Goal: Task Accomplishment & Management: Complete application form

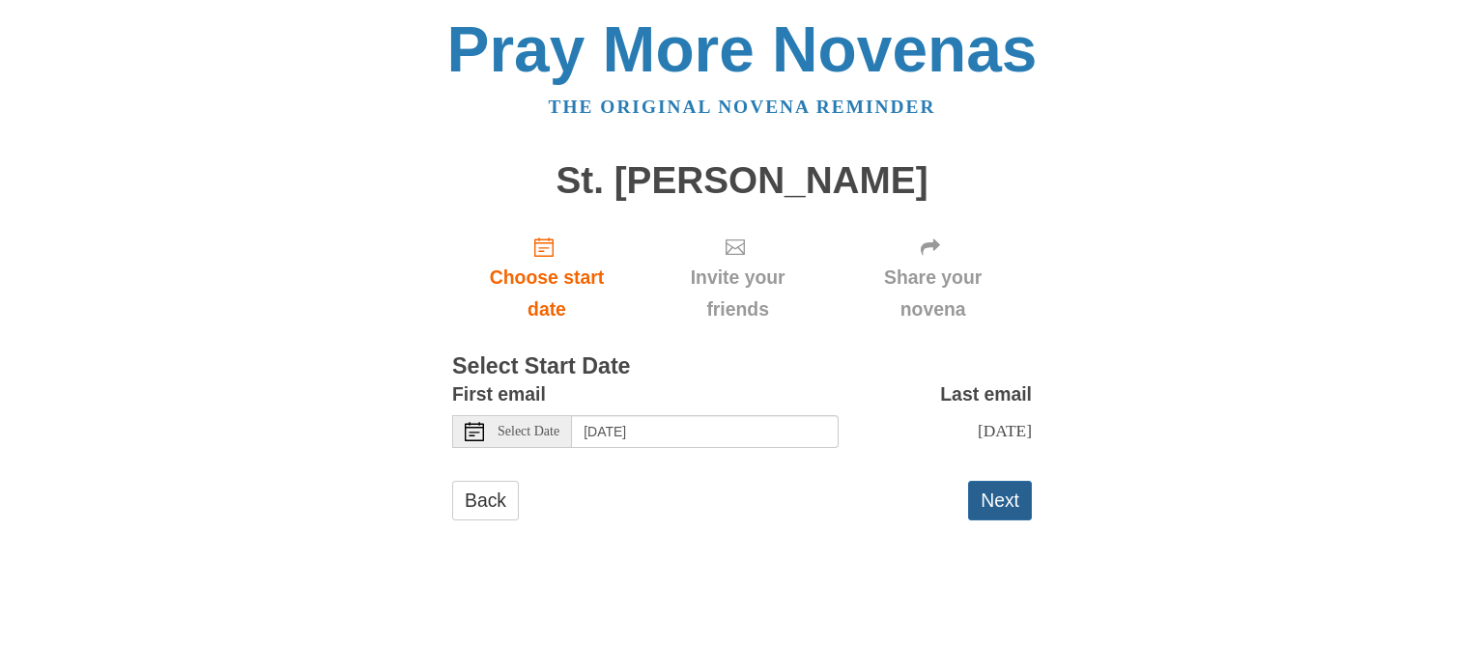
click at [989, 506] on button "Next" at bounding box center [1000, 501] width 64 height 40
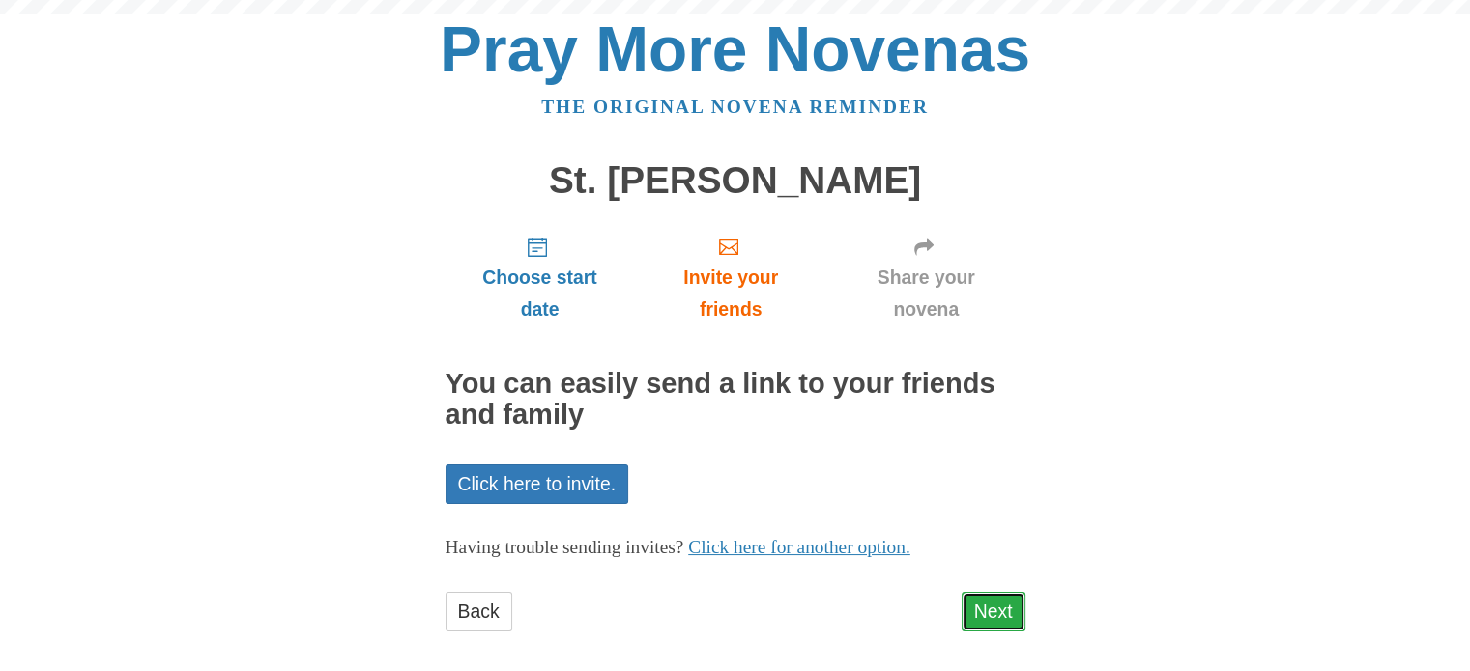
click at [1006, 598] on link "Next" at bounding box center [993, 612] width 64 height 40
